Goal: Task Accomplishment & Management: Use online tool/utility

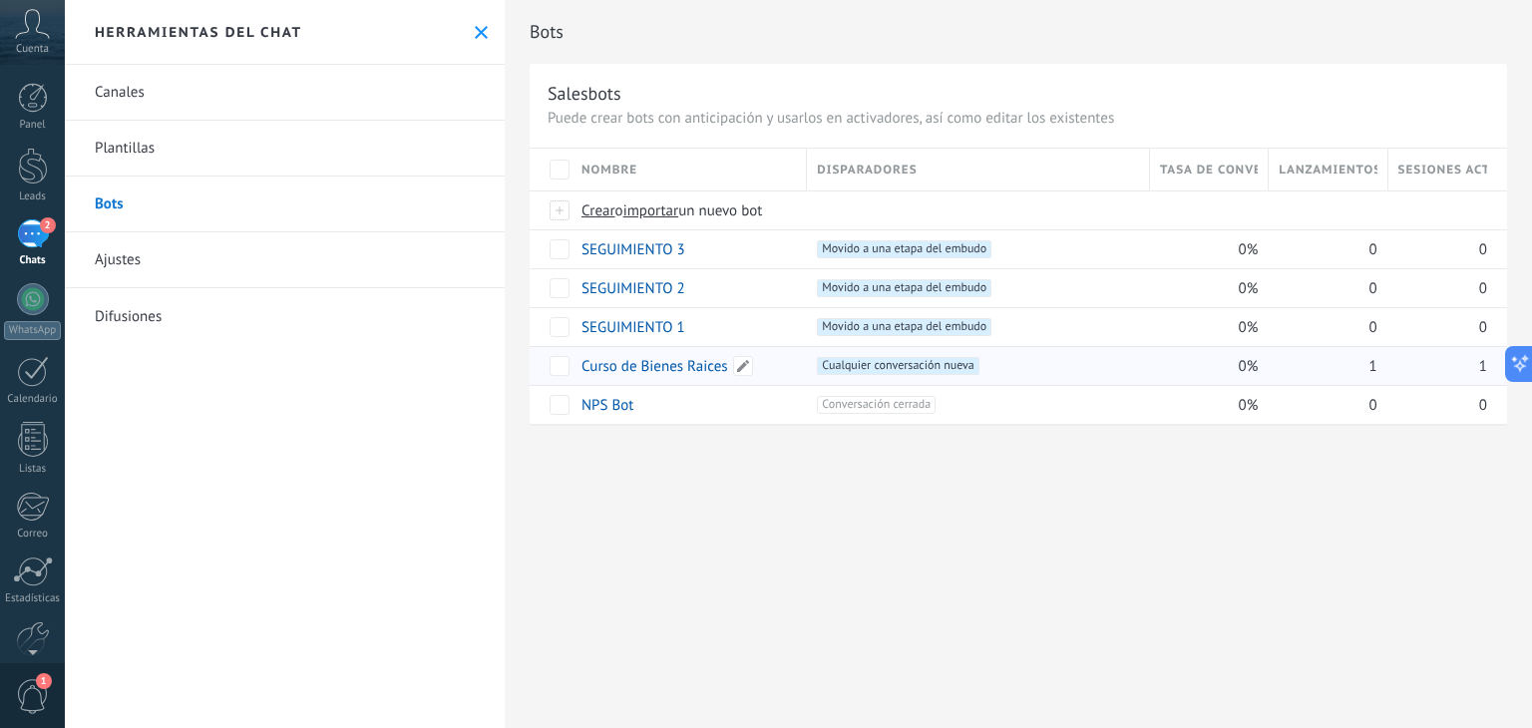
click at [627, 368] on link "Curso de Bienes Raices" at bounding box center [655, 366] width 147 height 19
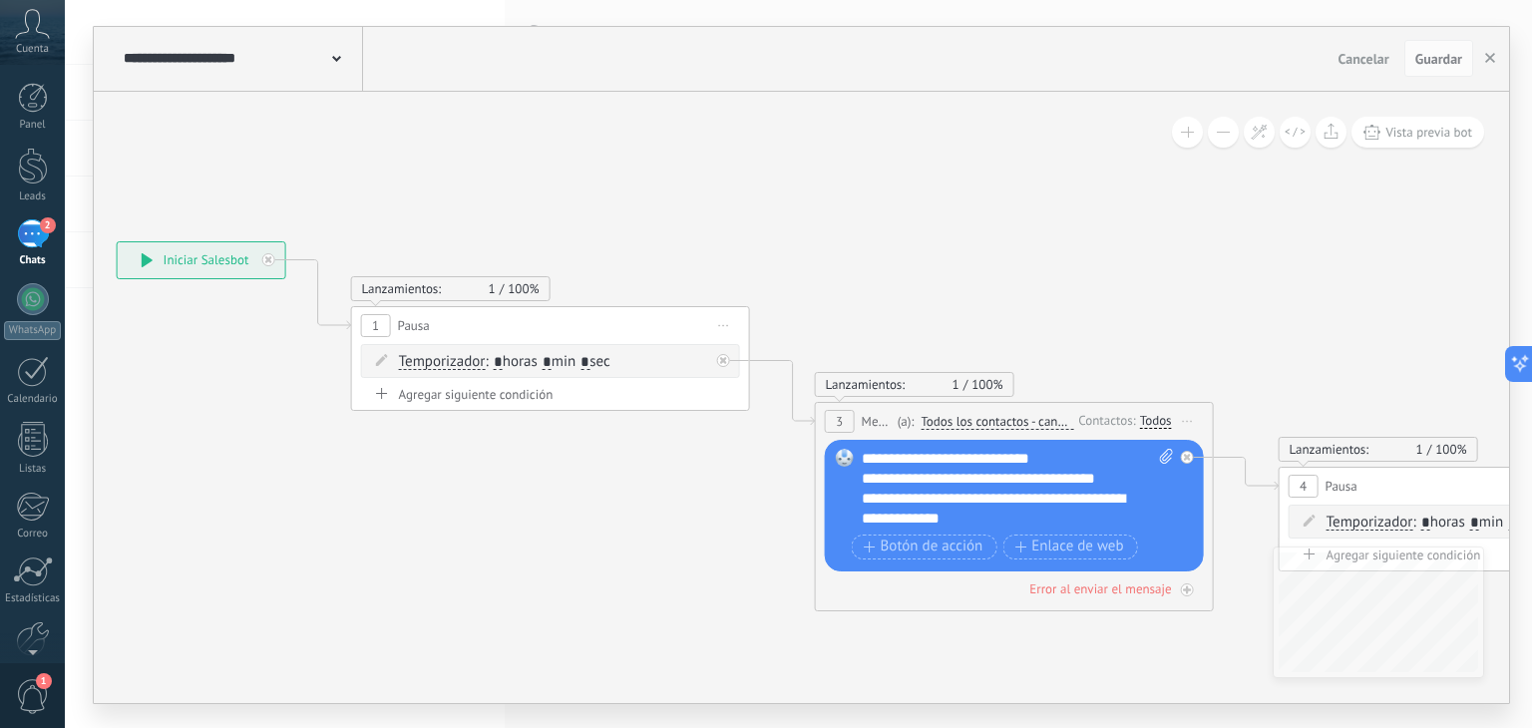
click at [1165, 460] on icon at bounding box center [1166, 456] width 13 height 15
click input "Subir" at bounding box center [0, 0] width 0 height 0
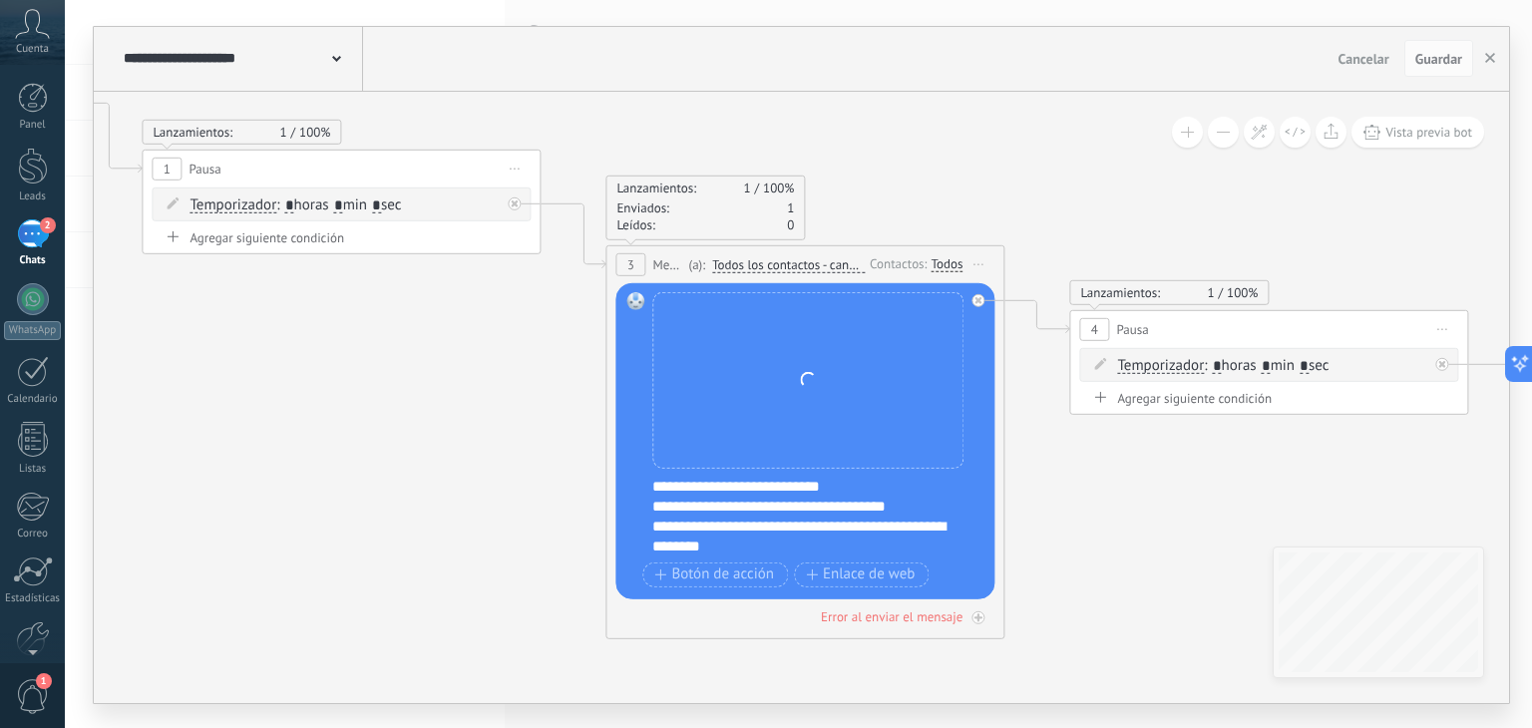
click at [749, 396] on div "Reemplazar Quitar Convertir a mensaje de voz Arrastre la imagen aquí para adjun…" at bounding box center [807, 379] width 311 height 177
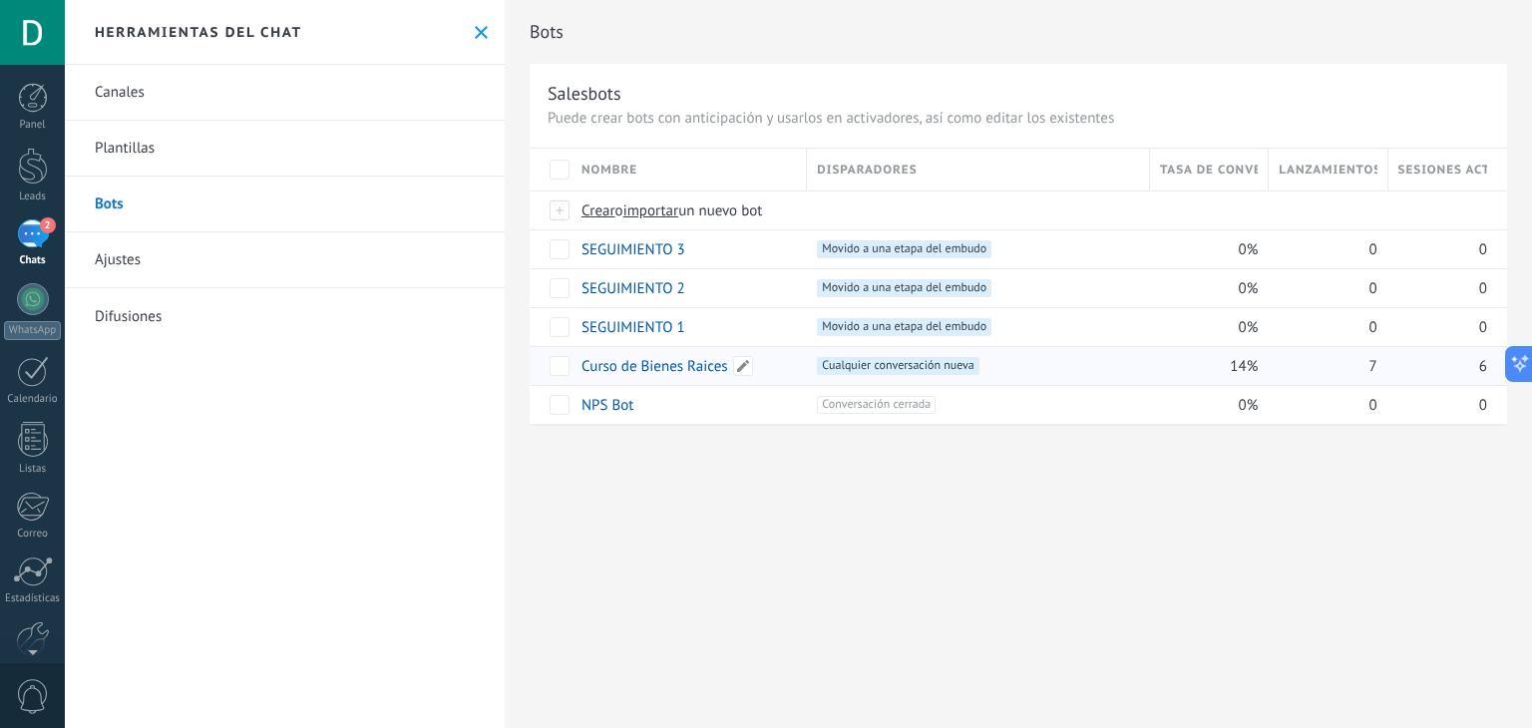
click at [693, 369] on link "Curso de Bienes Raices" at bounding box center [655, 366] width 147 height 19
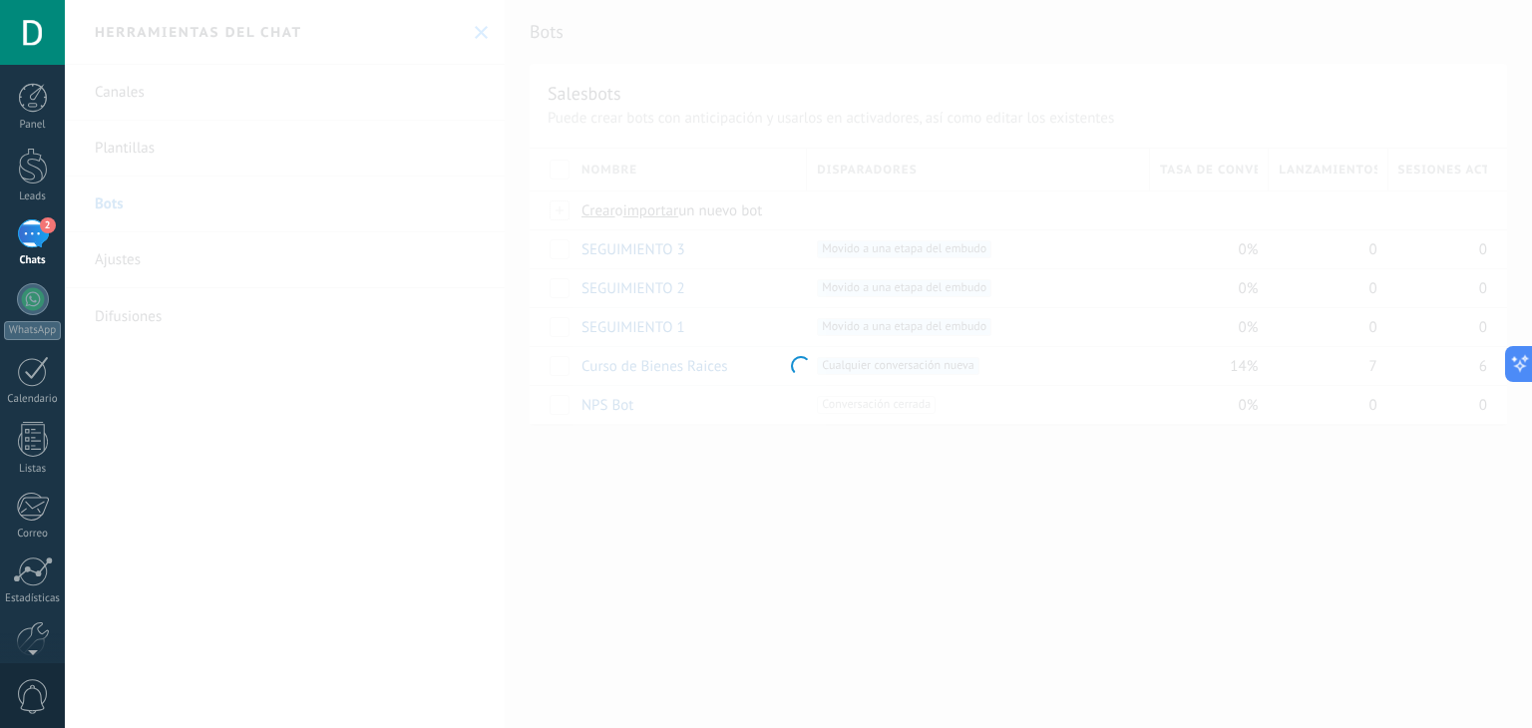
type input "**********"
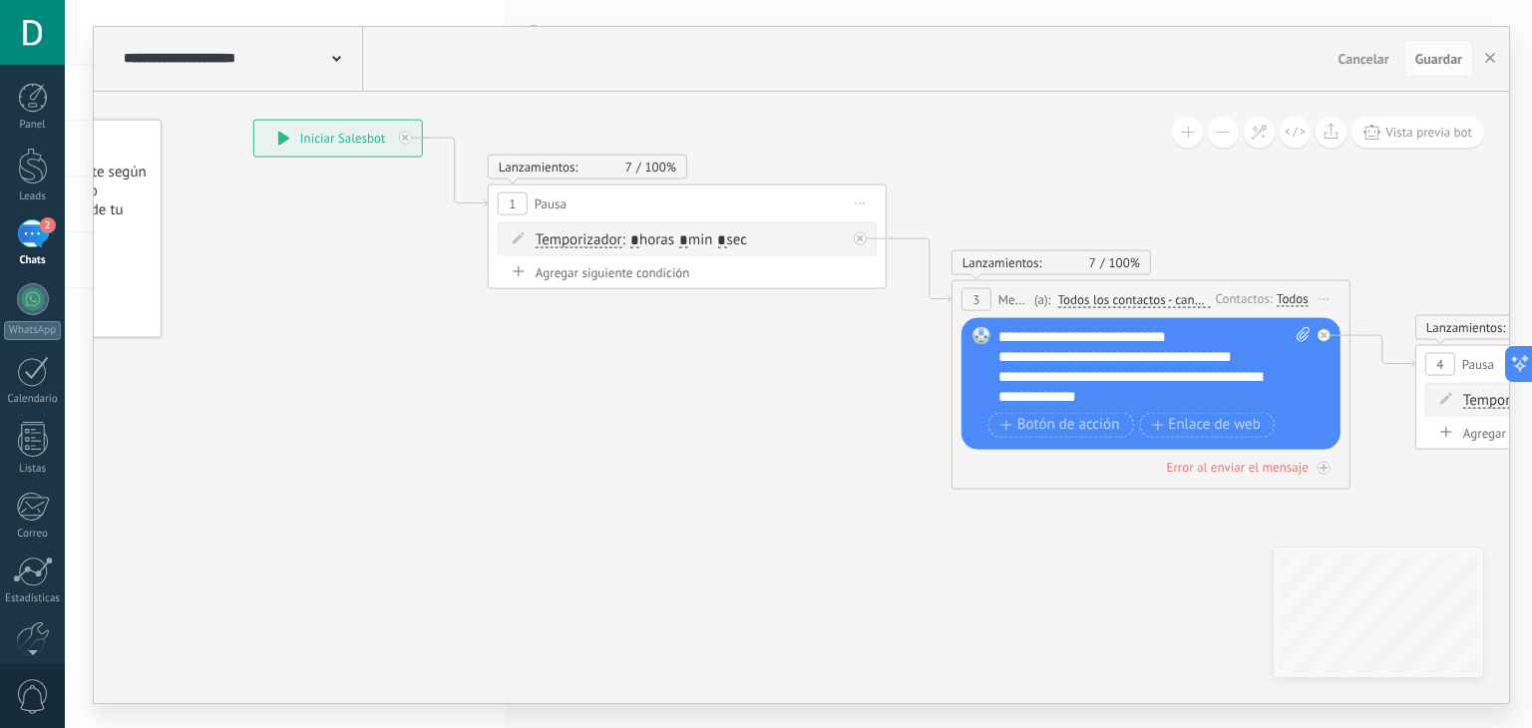
click at [1298, 323] on div "Reemplazar Quitar Convertir a mensaje de voz Arrastre la imagen aquí para adjun…" at bounding box center [1151, 383] width 379 height 132
click at [1298, 326] on icon at bounding box center [1303, 333] width 13 height 15
click input "Subir" at bounding box center [0, 0] width 0 height 0
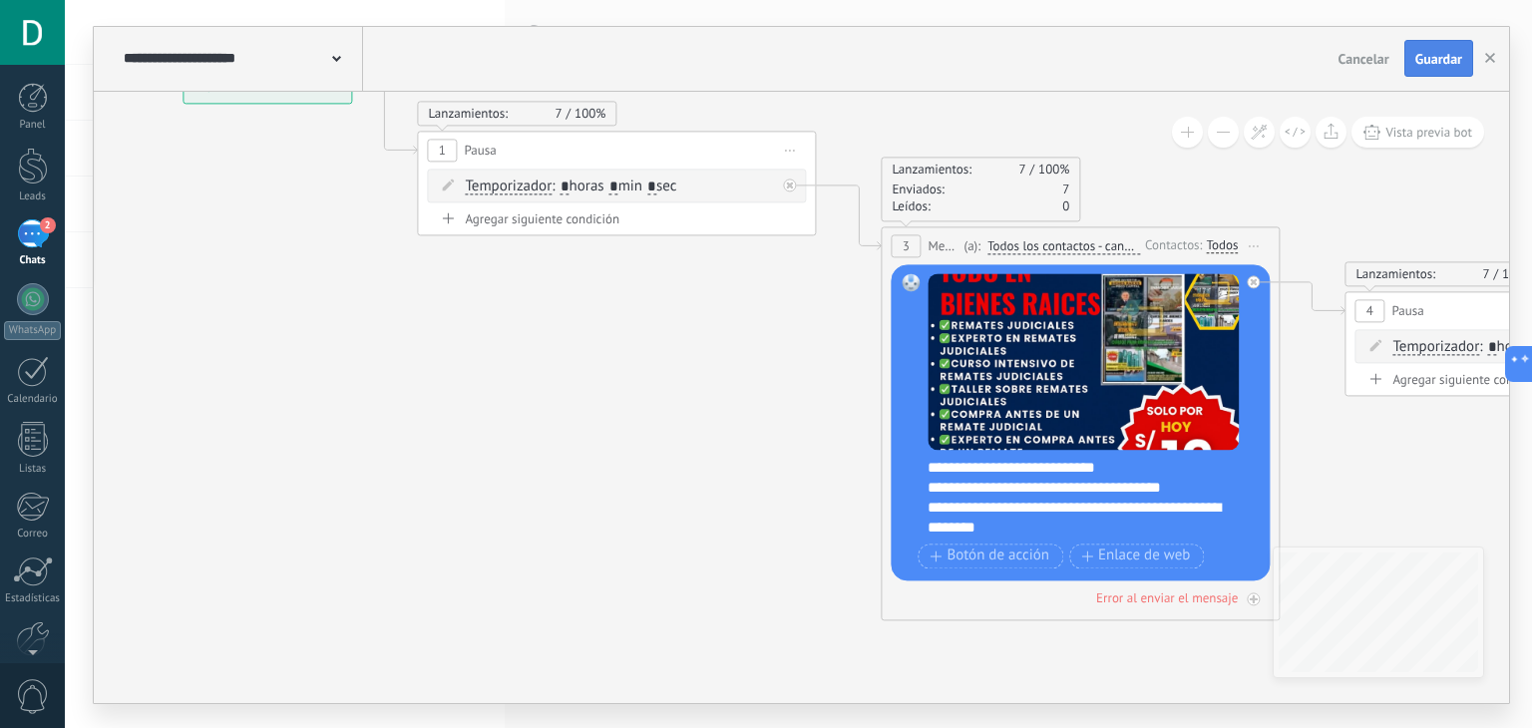
click at [1457, 57] on span "Guardar" at bounding box center [1439, 59] width 47 height 14
click at [1493, 45] on button "button" at bounding box center [1491, 59] width 30 height 38
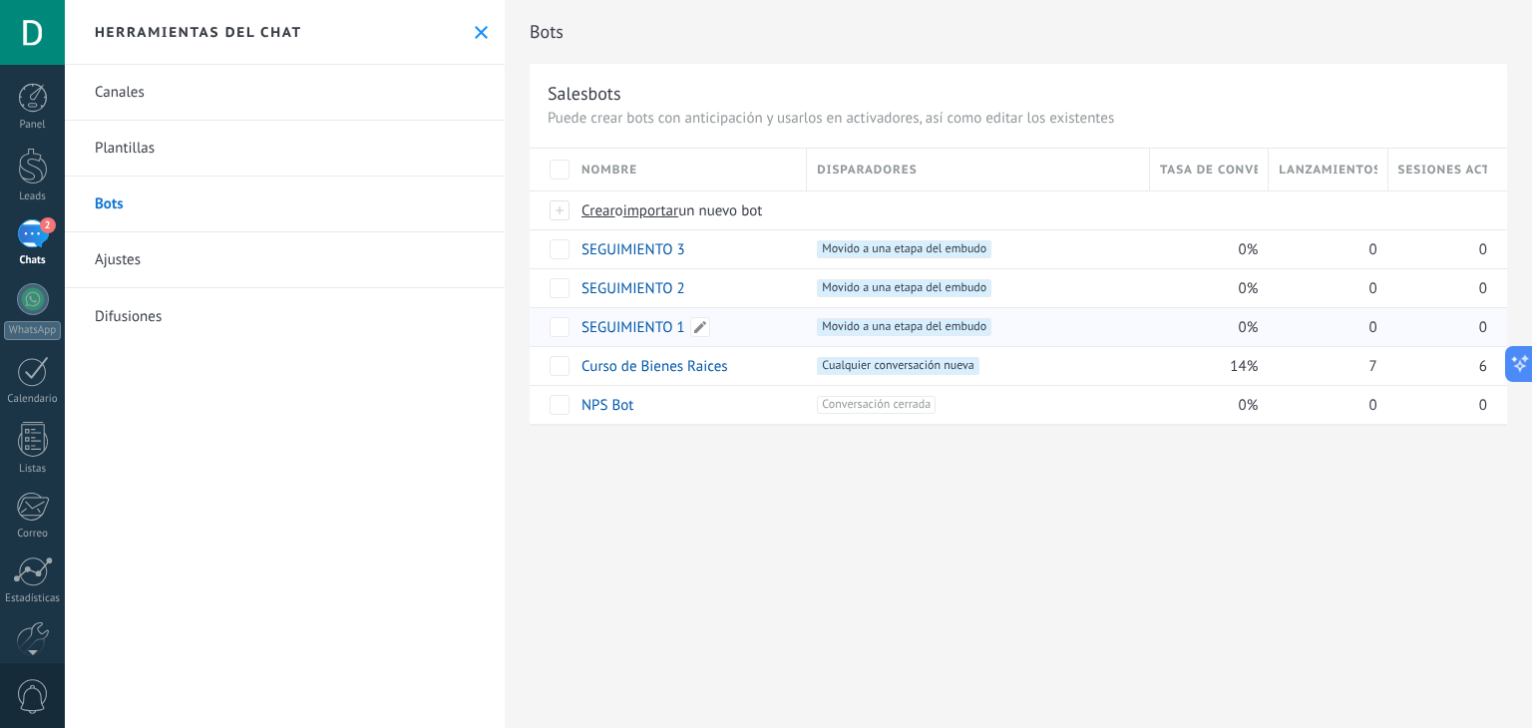
click at [640, 322] on link "SEGUIMIENTO 1" at bounding box center [634, 327] width 104 height 19
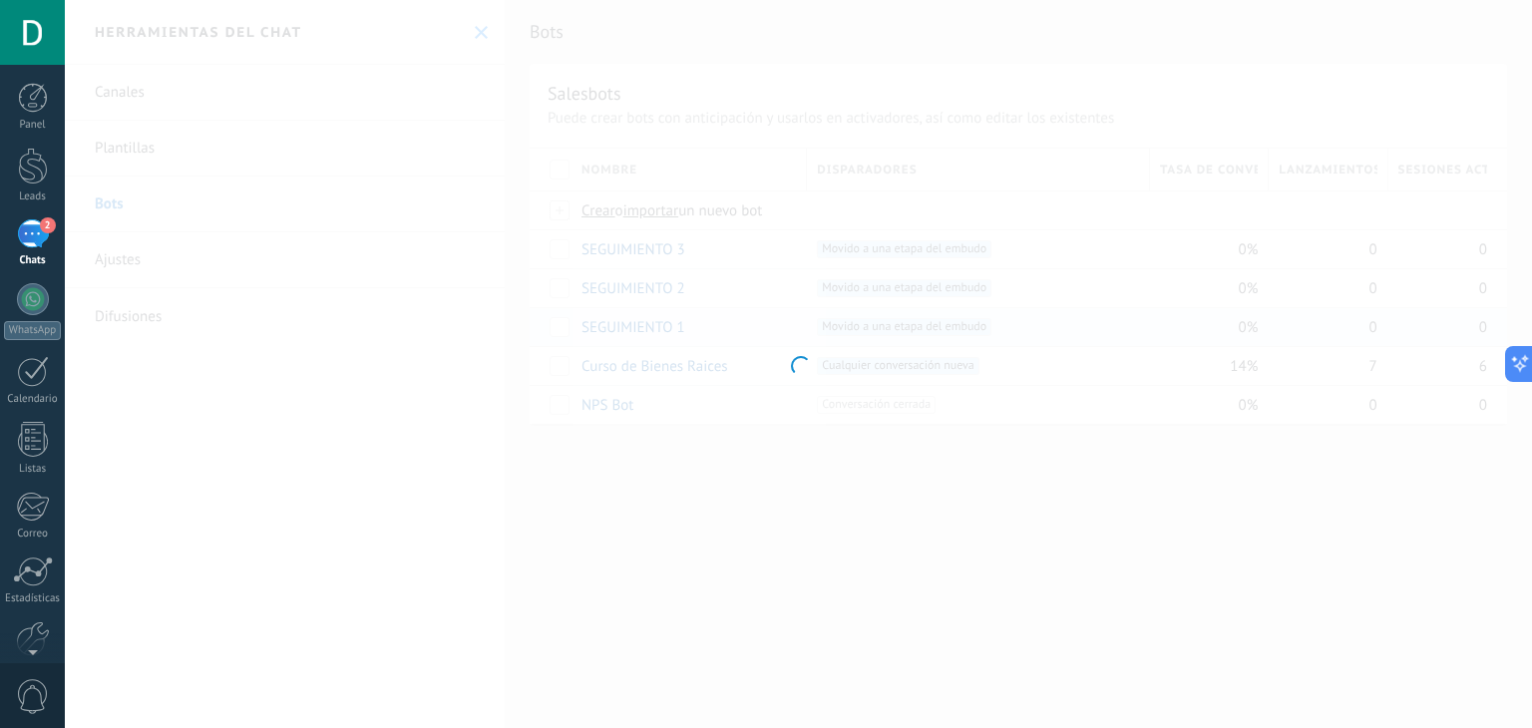
type input "**********"
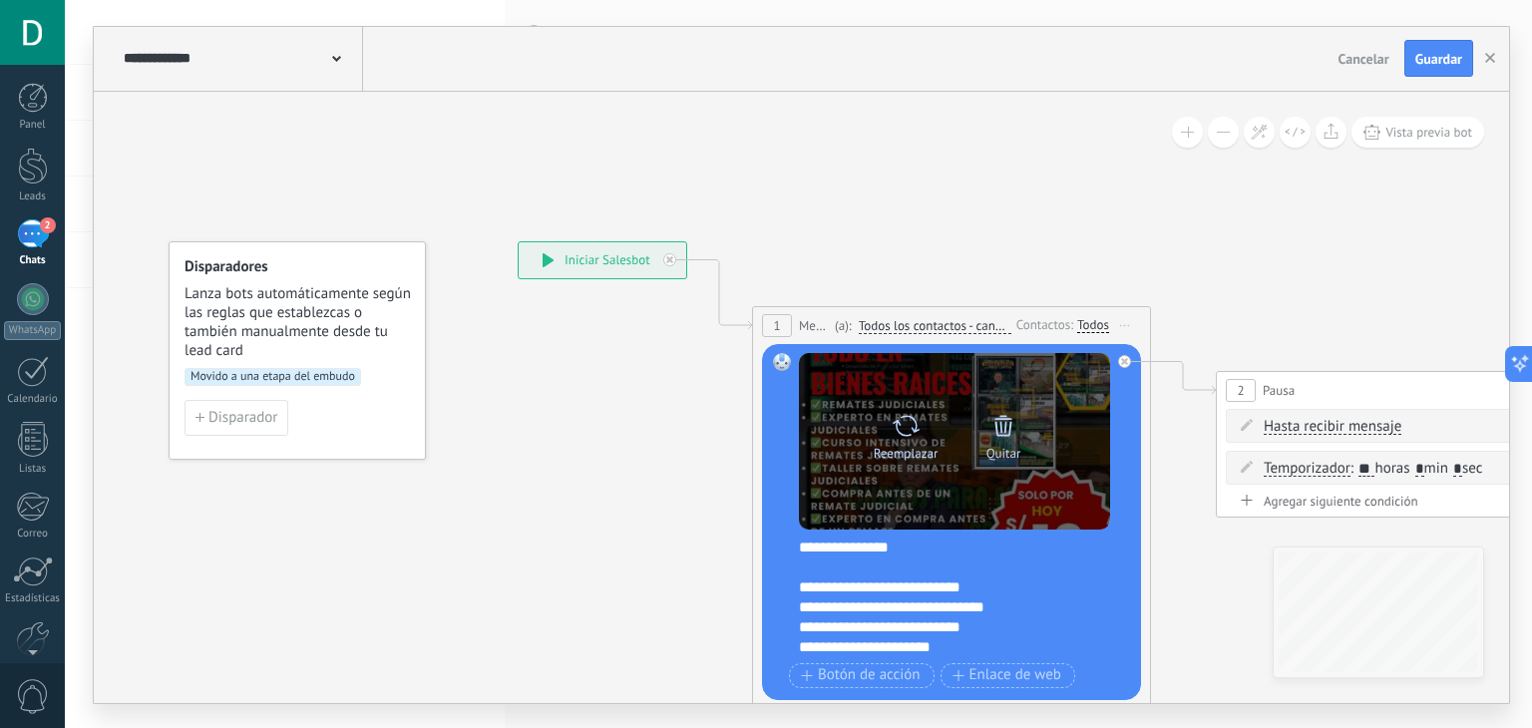
click at [909, 428] on icon at bounding box center [906, 426] width 29 height 28
click input "Subir" at bounding box center [0, 0] width 0 height 0
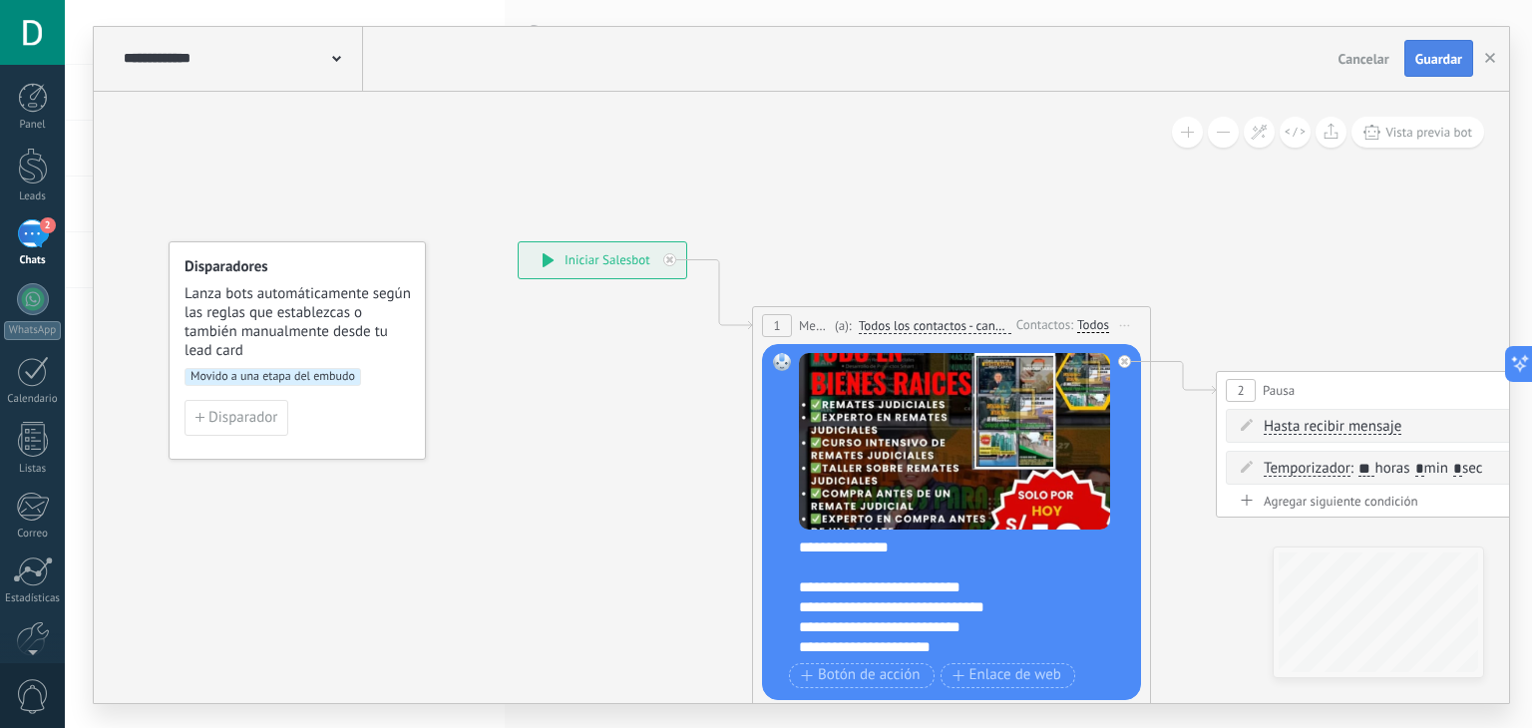
click at [1434, 55] on span "Guardar" at bounding box center [1439, 59] width 47 height 14
click at [1496, 61] on button "button" at bounding box center [1491, 59] width 30 height 38
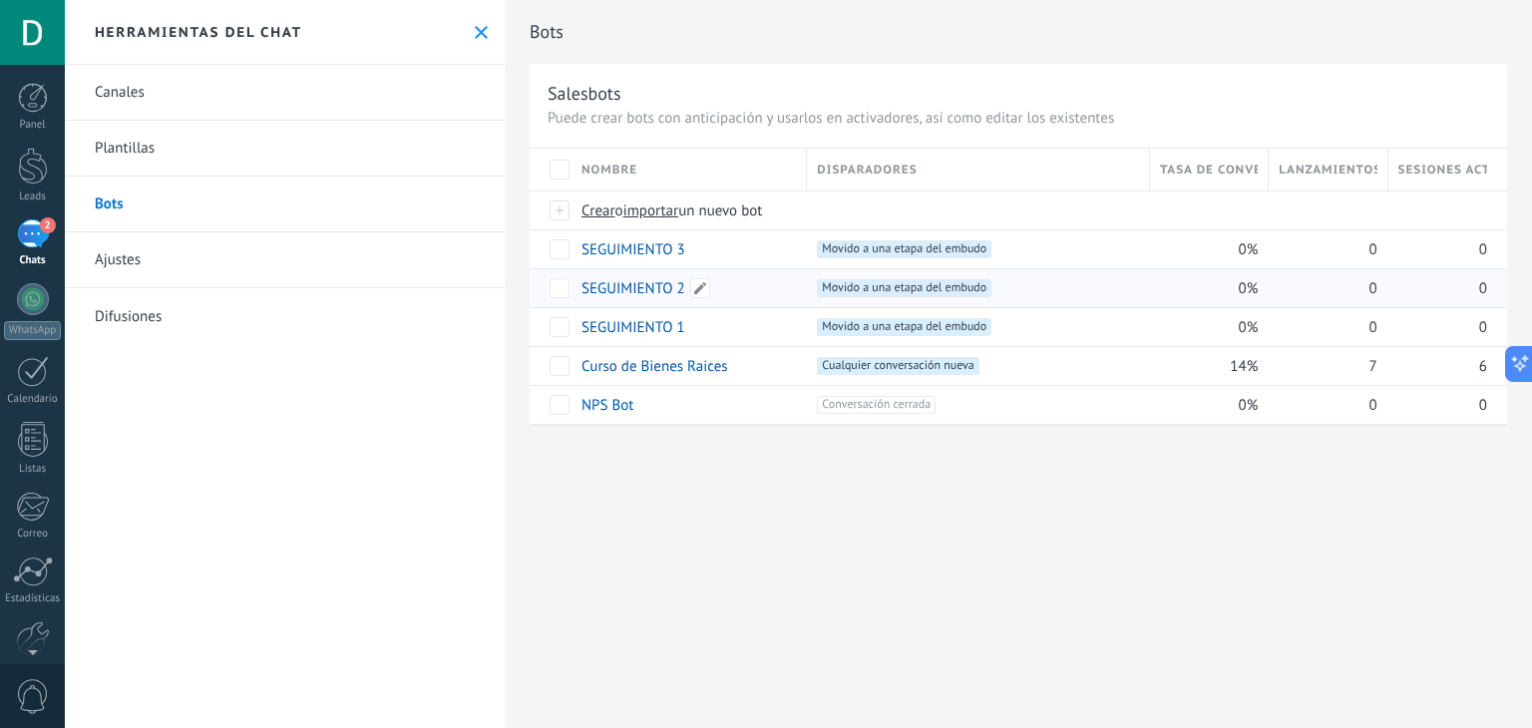
click at [615, 289] on link "SEGUIMIENTO 2" at bounding box center [634, 288] width 104 height 19
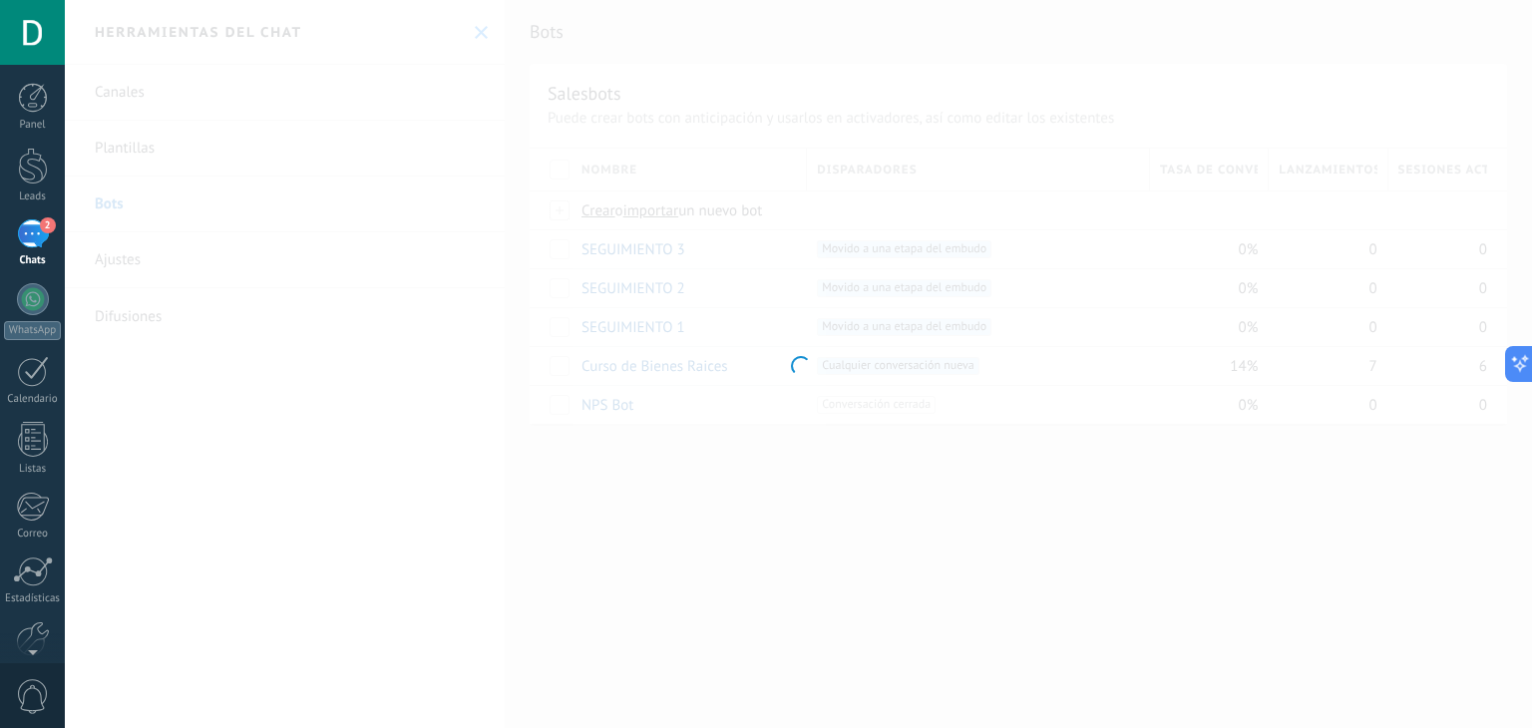
type input "**********"
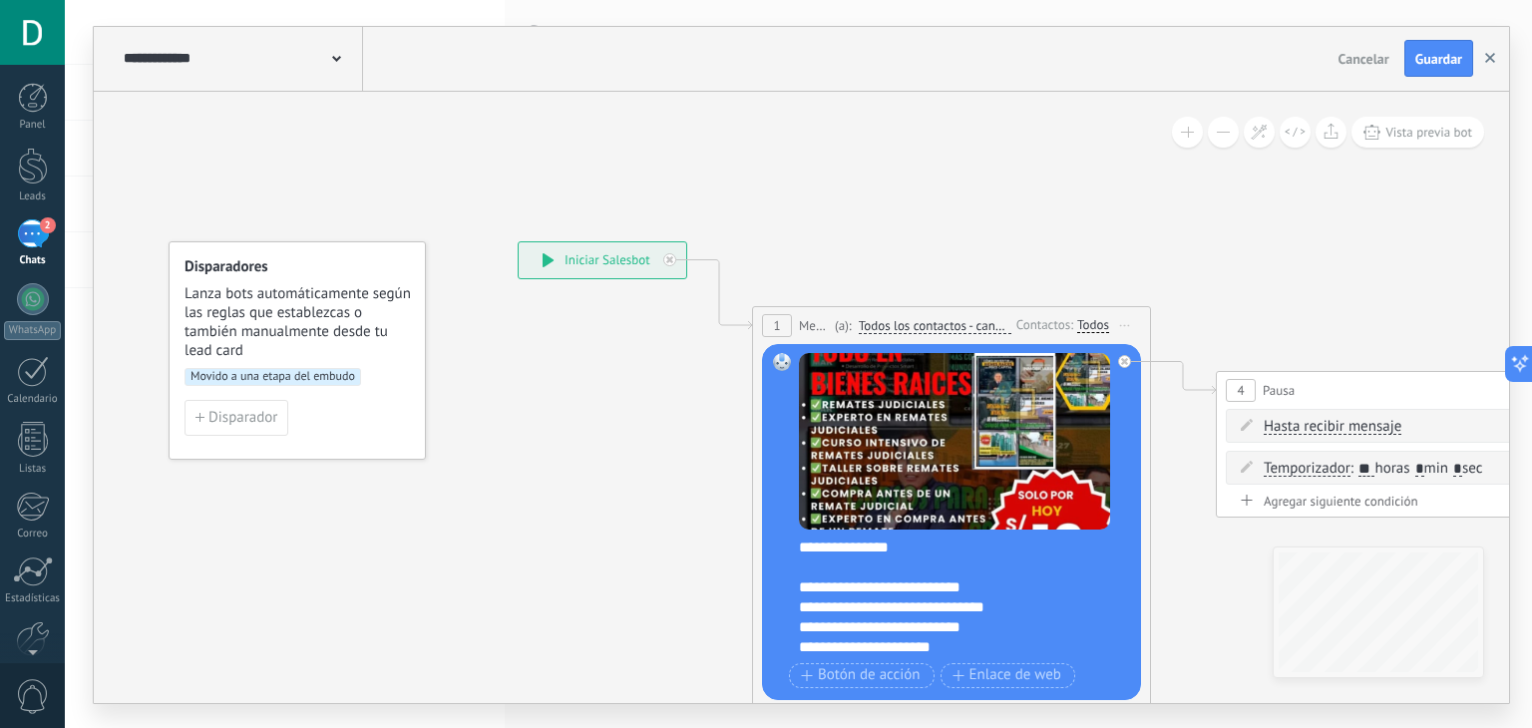
click at [1487, 55] on use "button" at bounding box center [1491, 58] width 10 height 10
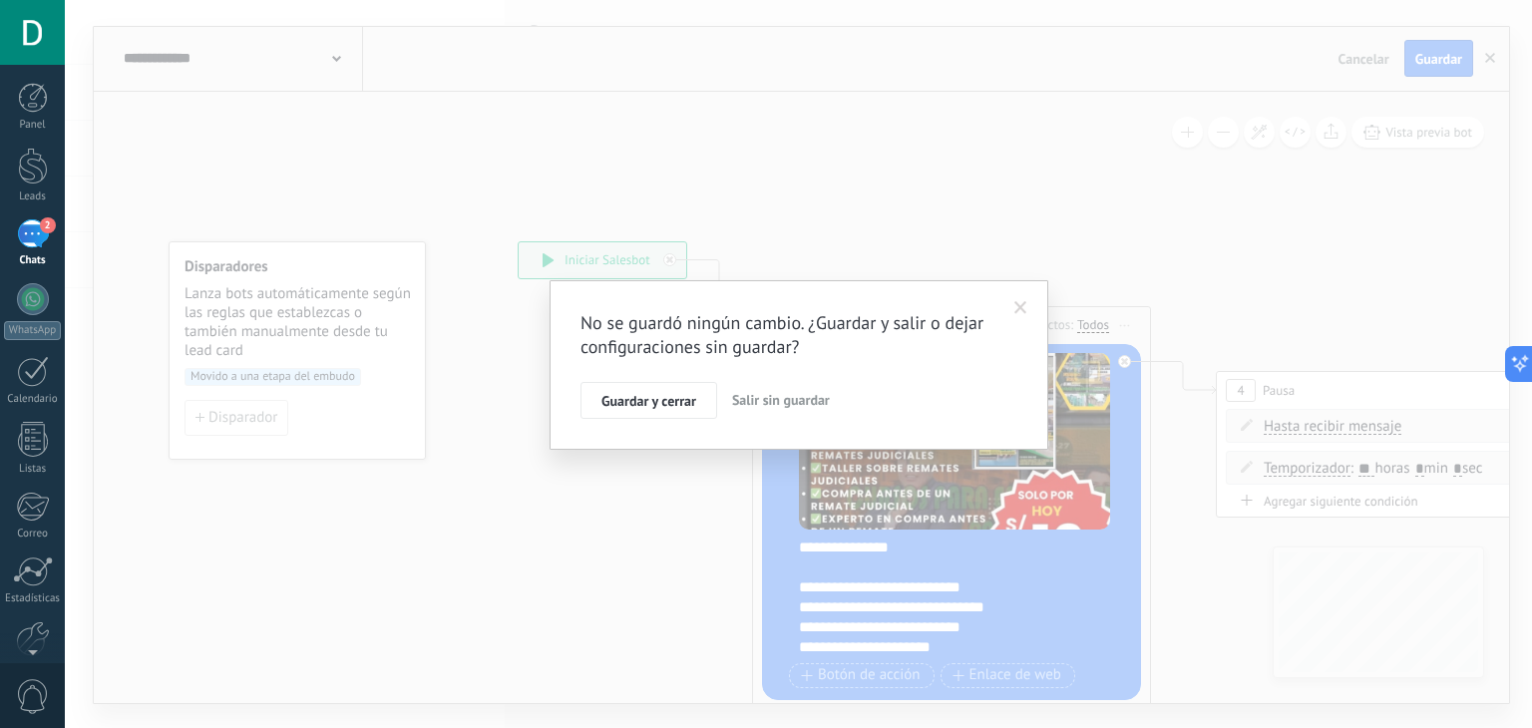
click at [806, 240] on div "No se guardó ningún cambio. ¿Guardar y salir o dejar configuraciones sin guarda…" at bounding box center [799, 364] width 1468 height 728
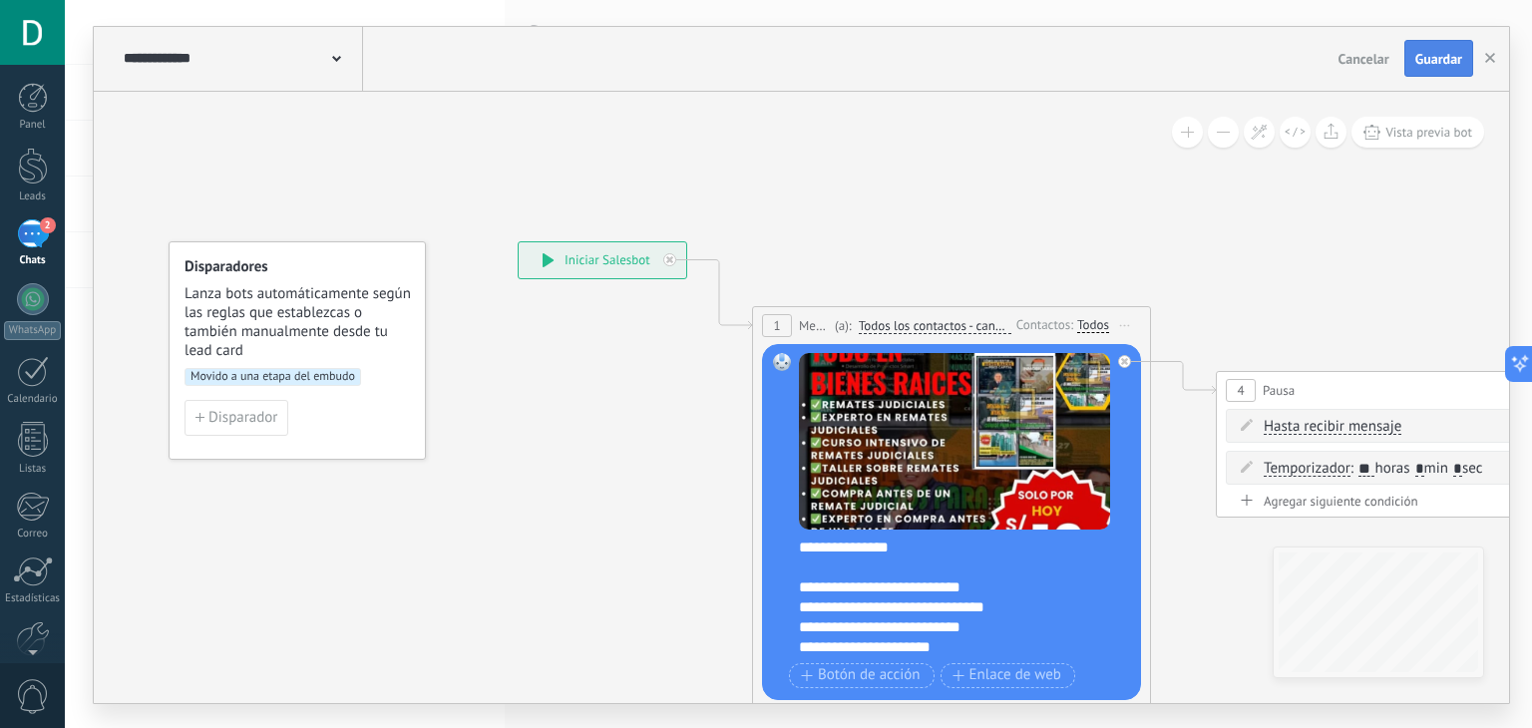
click at [1432, 66] on span "Guardar" at bounding box center [1439, 59] width 47 height 14
click at [1498, 69] on button "button" at bounding box center [1491, 59] width 30 height 38
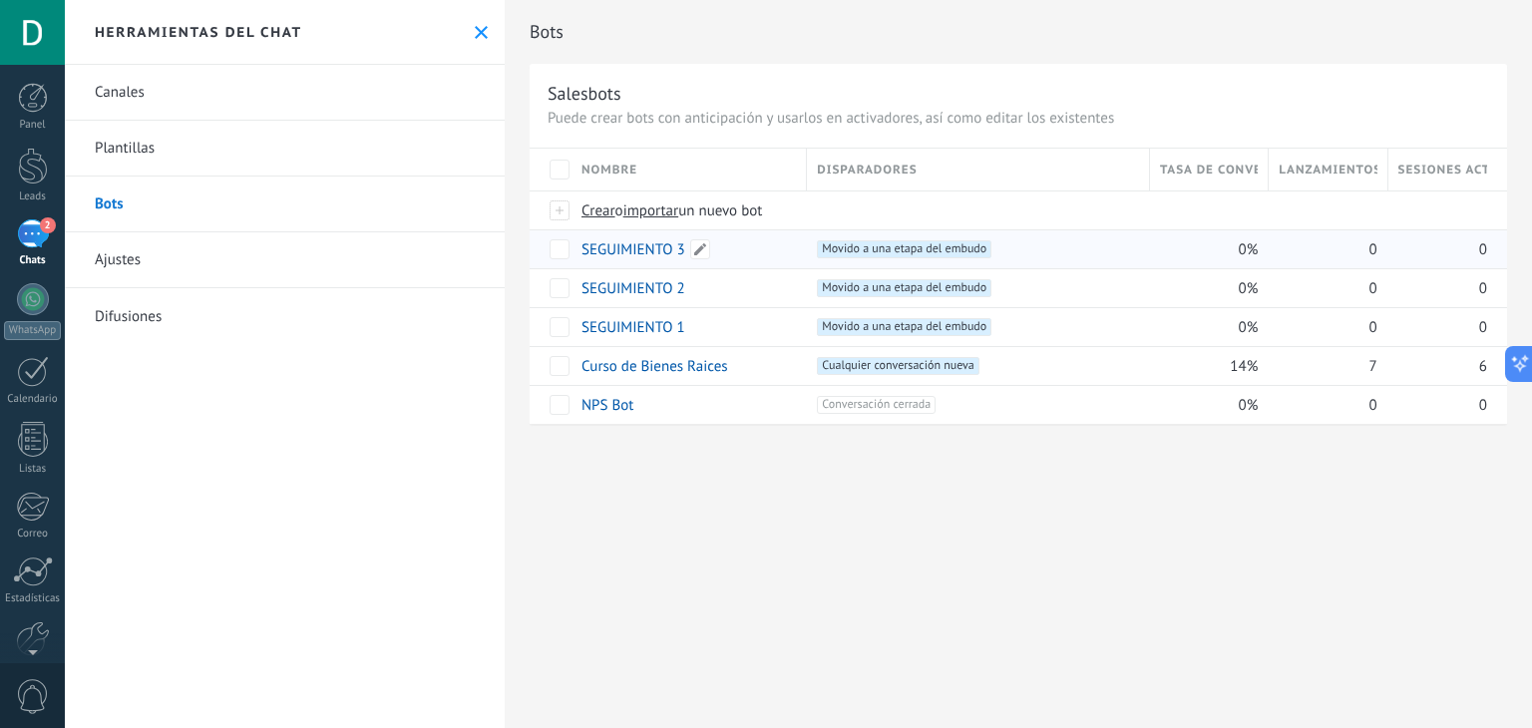
click at [650, 250] on link "SEGUIMIENTO 3" at bounding box center [634, 249] width 104 height 19
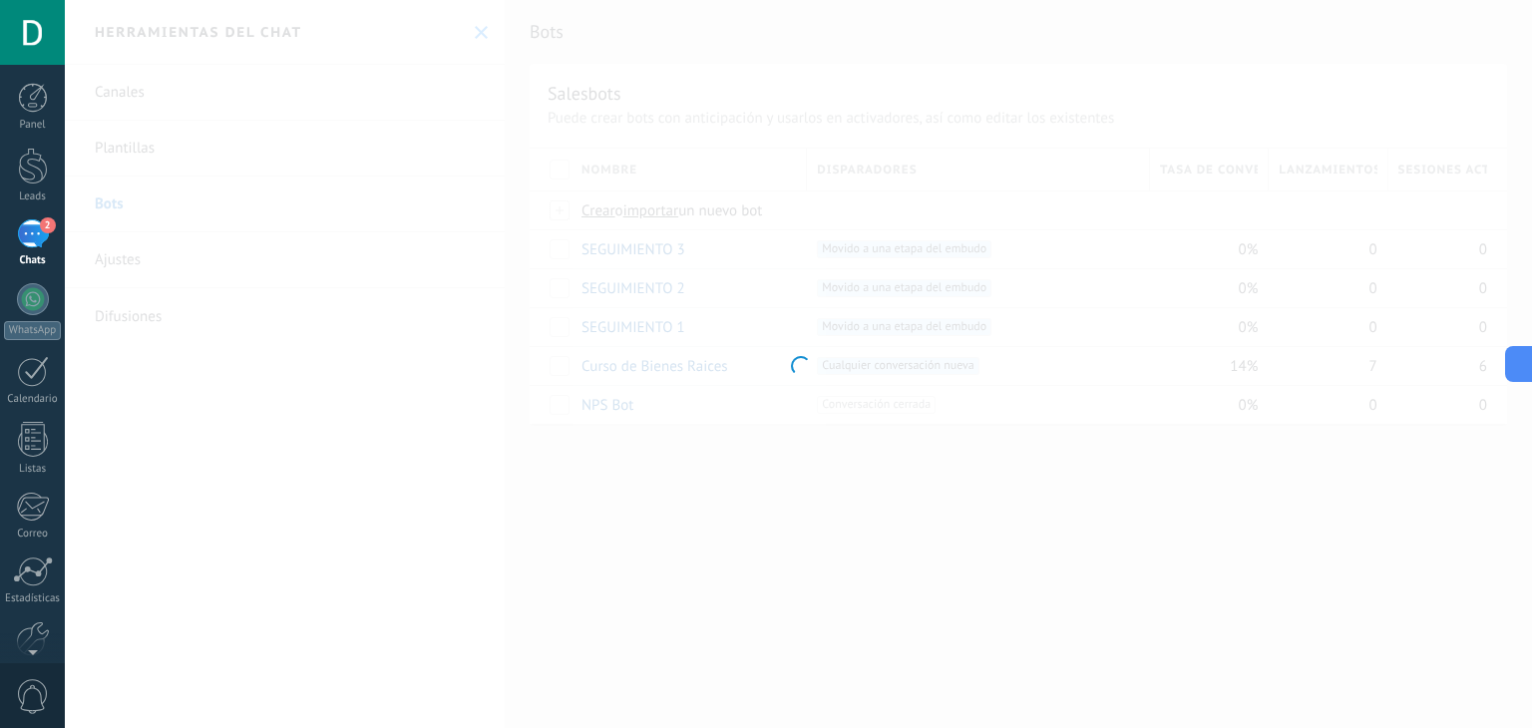
type input "**********"
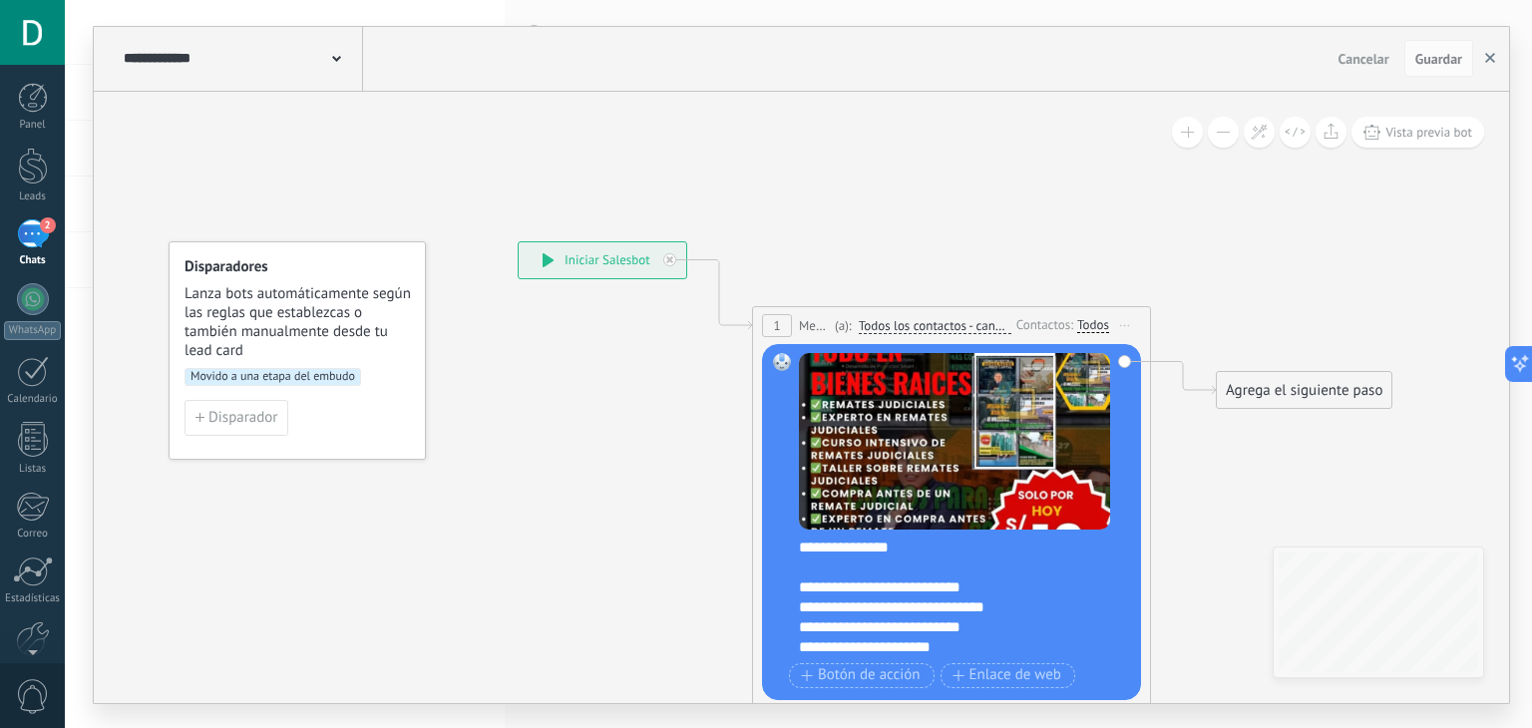
click at [1489, 59] on use "button" at bounding box center [1491, 58] width 10 height 10
